Goal: Transaction & Acquisition: Purchase product/service

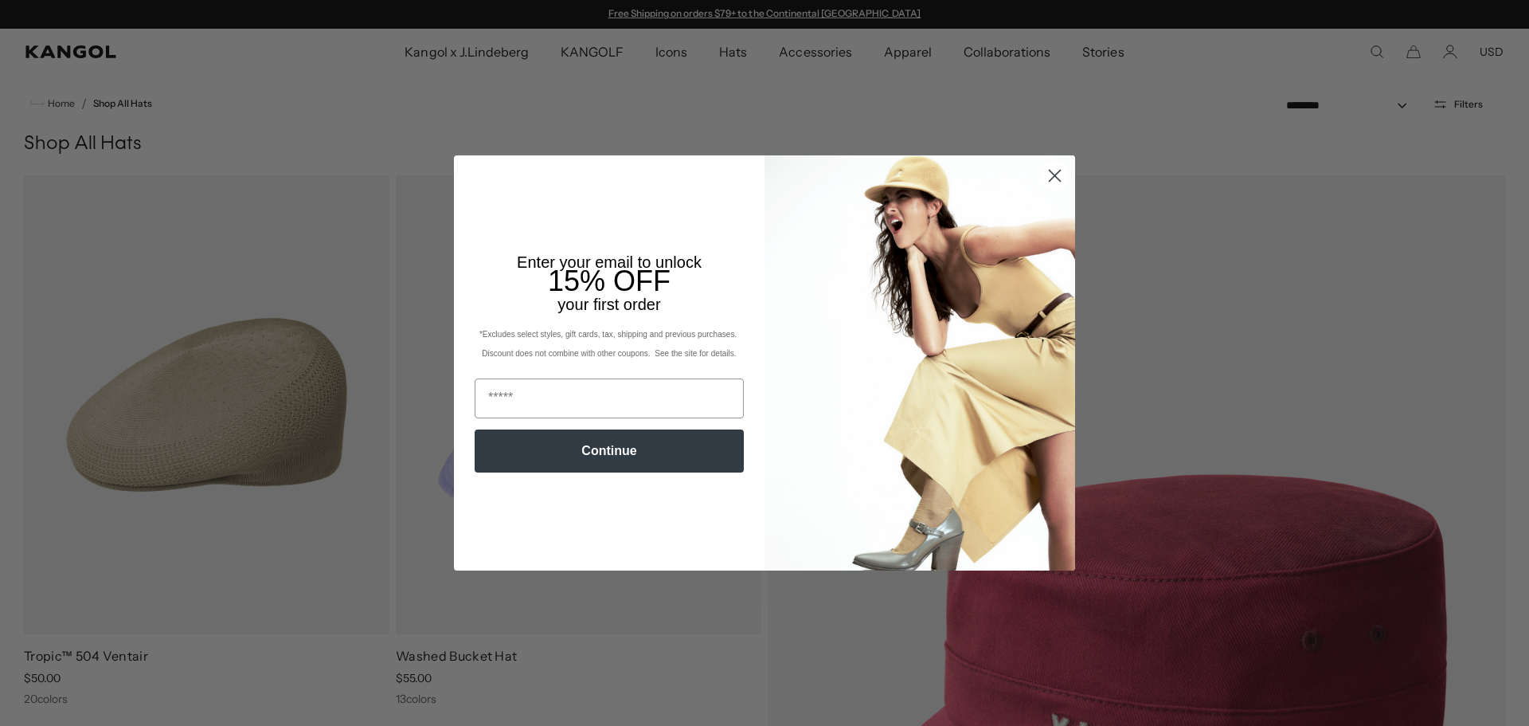
click at [1043, 172] on circle "Close dialog" at bounding box center [1055, 175] width 26 height 26
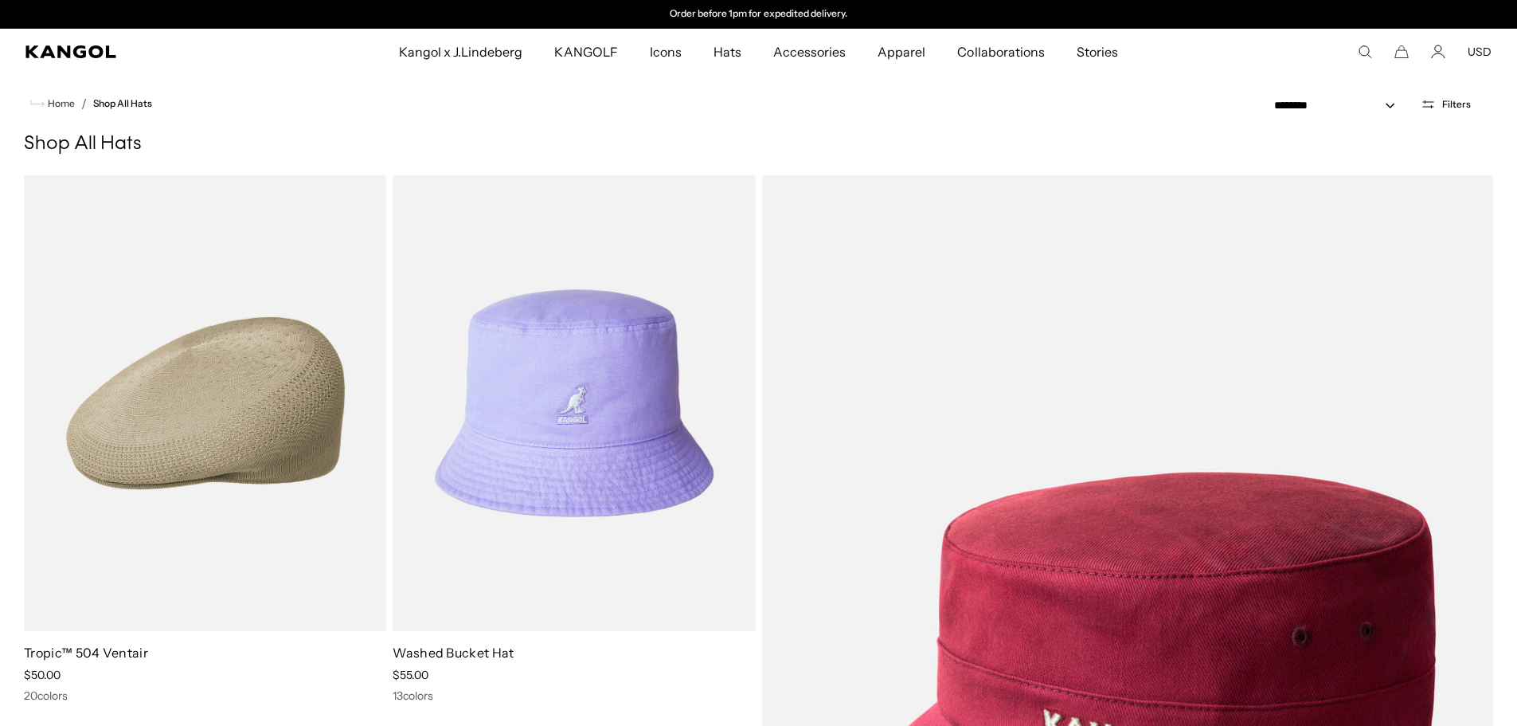
click at [1367, 57] on icon "Search here" at bounding box center [1365, 52] width 14 height 14
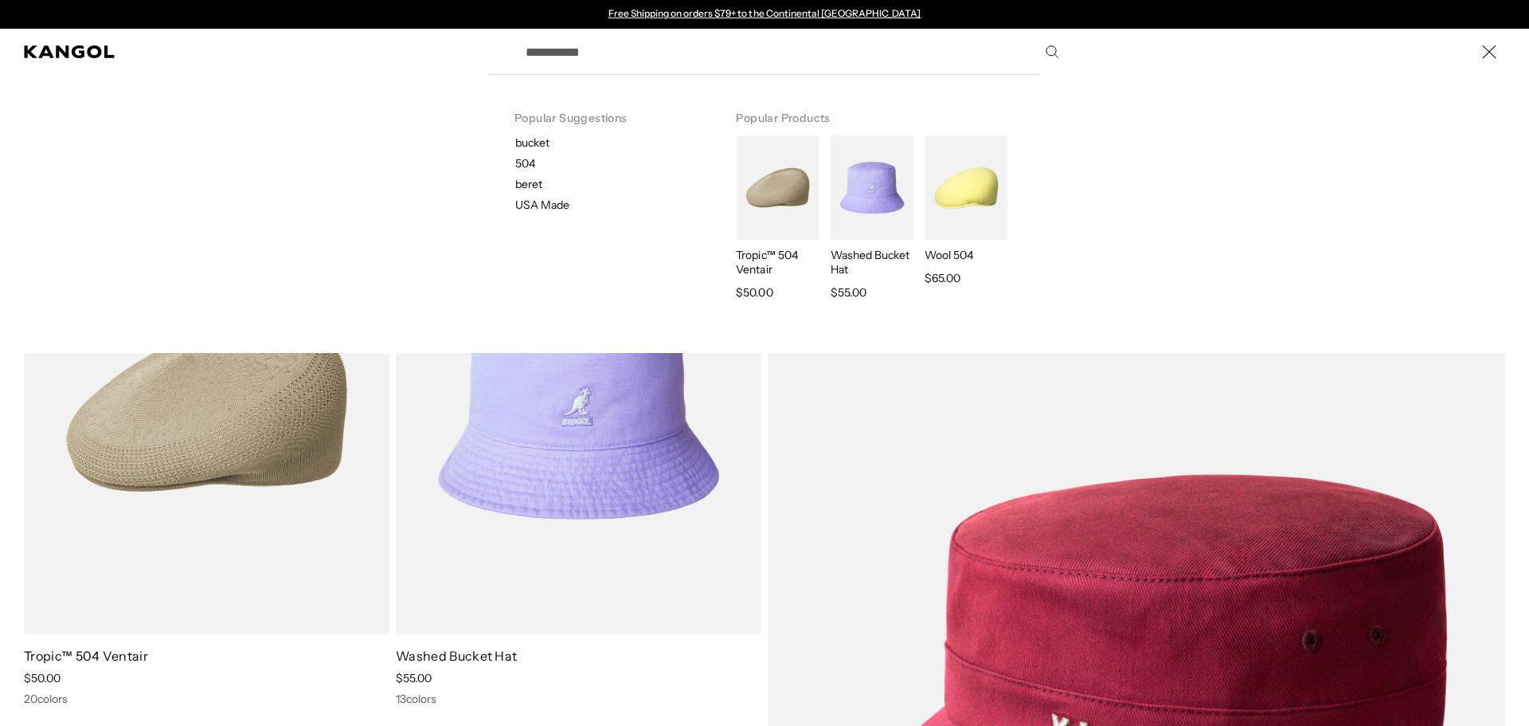
click at [716, 59] on input "Search here" at bounding box center [791, 52] width 550 height 40
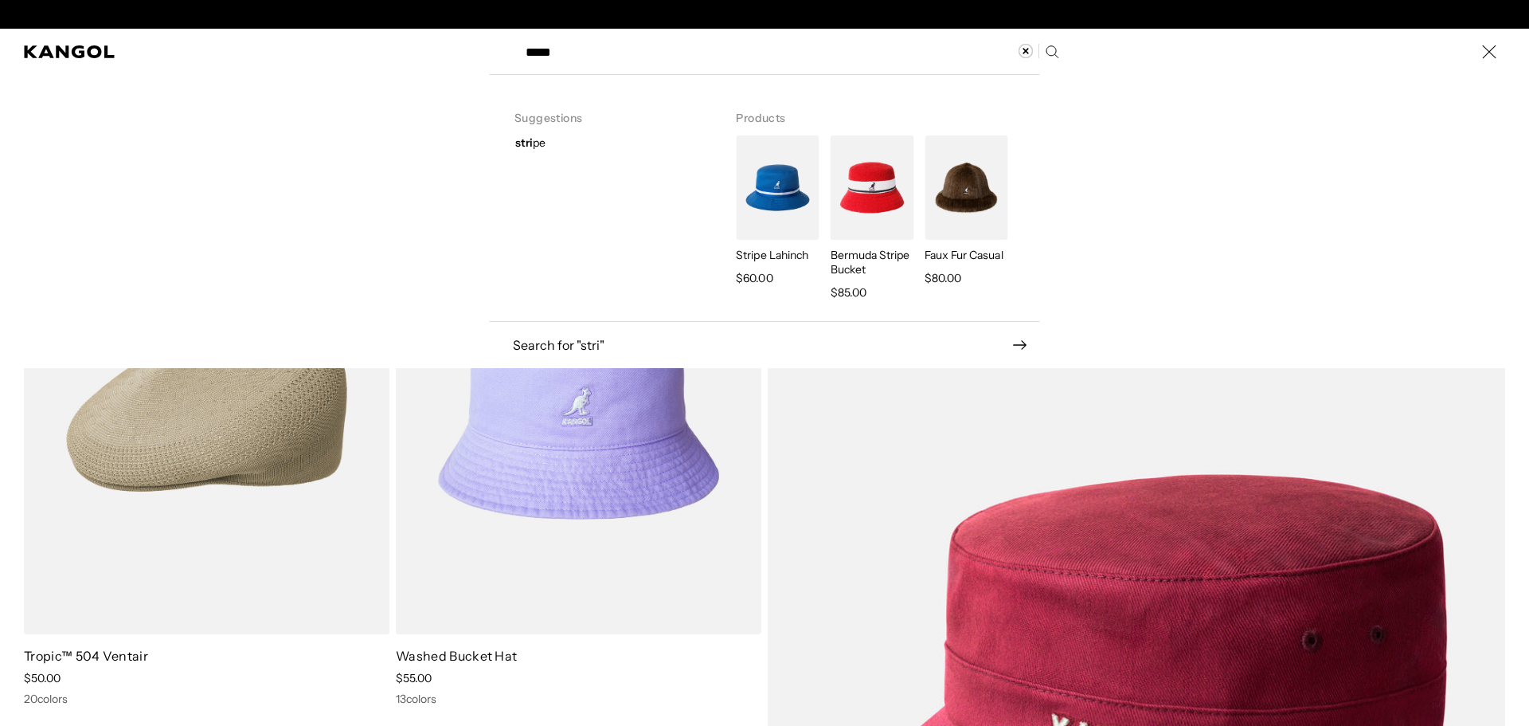
scroll to position [0, 328]
type input "******"
click at [773, 177] on img "Search here" at bounding box center [777, 187] width 83 height 104
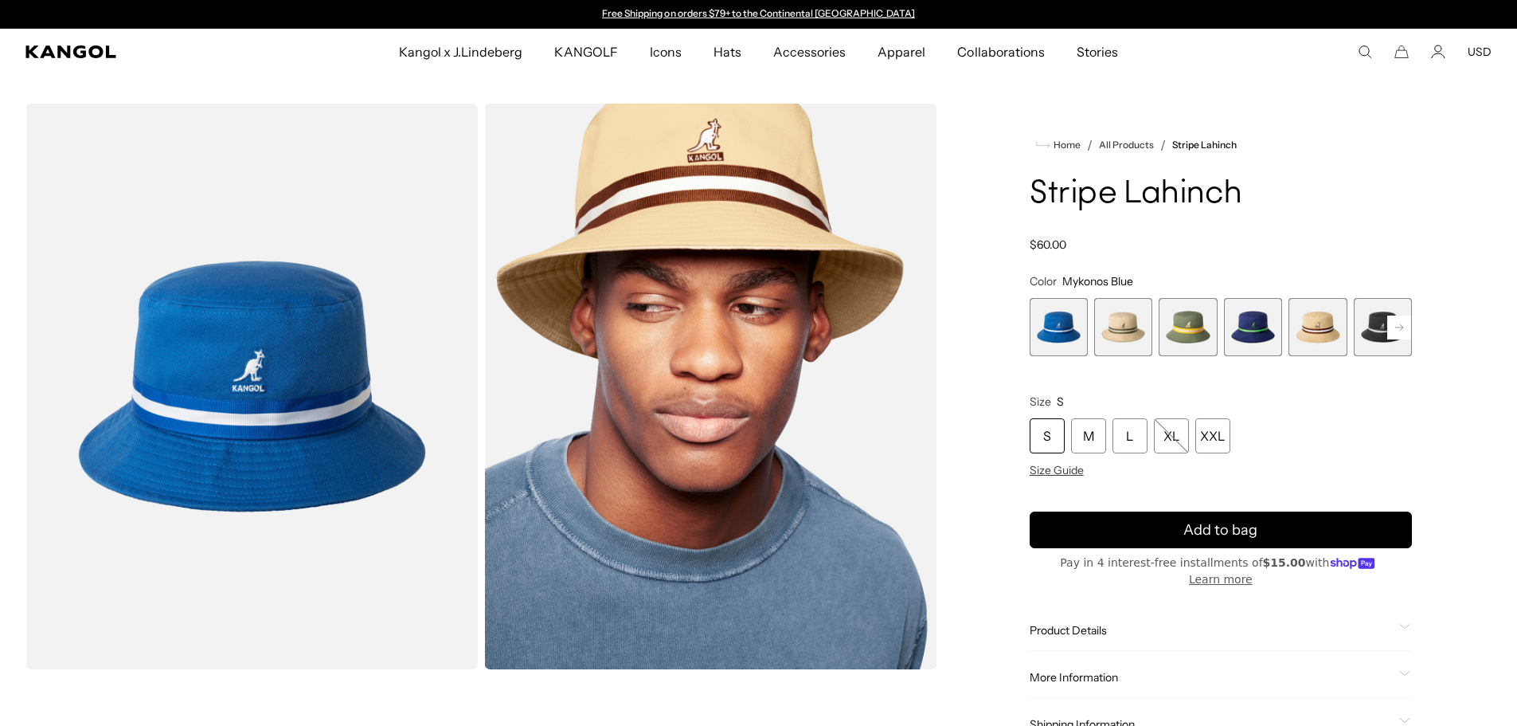
click at [1403, 324] on rect at bounding box center [1399, 327] width 24 height 24
click at [1301, 334] on span "8 of 9" at bounding box center [1318, 327] width 58 height 58
